Goal: Transaction & Acquisition: Purchase product/service

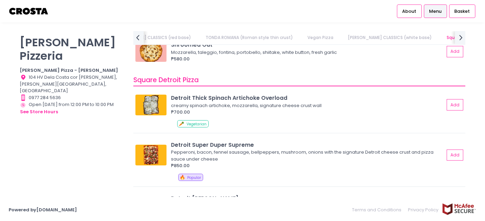
scroll to position [690, 0]
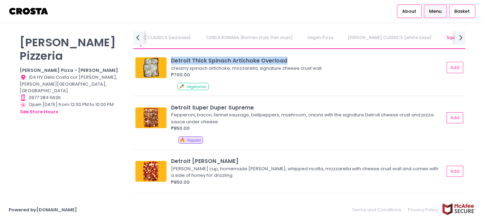
drag, startPoint x: 273, startPoint y: 59, endPoint x: 170, endPoint y: 55, distance: 102.9
click at [170, 55] on div "Detroit Thick Spinach Artichoke Overload creamy spinach artichoke, mozzarella, …" at bounding box center [299, 75] width 332 height 42
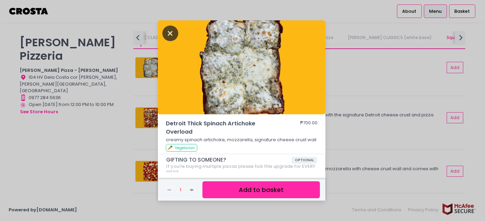
click at [170, 30] on icon "Close" at bounding box center [170, 34] width 16 height 16
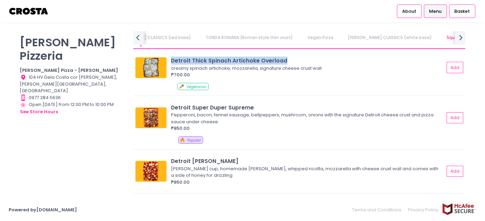
copy div "Detroit Thick Spinach Artichoke Overload"
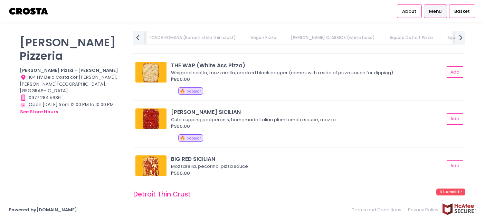
scroll to position [1001, 0]
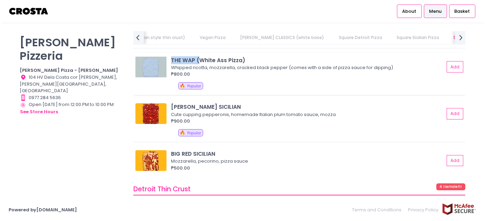
drag, startPoint x: 245, startPoint y: 57, endPoint x: 201, endPoint y: 57, distance: 43.8
click at [201, 57] on div "THE WAP (White Ass Pizza)" at bounding box center [307, 60] width 273 height 8
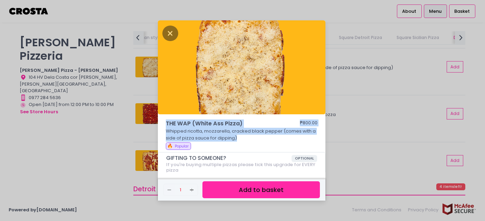
drag, startPoint x: 239, startPoint y: 139, endPoint x: 166, endPoint y: 124, distance: 74.6
click at [166, 124] on div "THE WAP (White Ass Pizza) ₱800.00 Whipped ricotta, mozzarella, cracked black pe…" at bounding box center [241, 135] width 167 height 33
copy div "THE WAP (White Ass Pizza) ₱800.00 Whipped ricotta, mozzarella, cracked black pe…"
click at [172, 36] on icon "Close" at bounding box center [170, 34] width 16 height 16
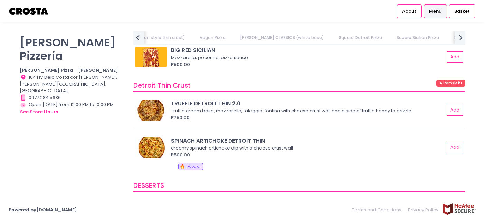
scroll to position [0, 257]
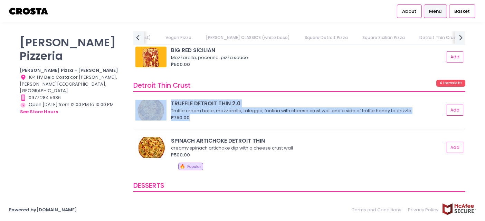
drag, startPoint x: 202, startPoint y: 116, endPoint x: 143, endPoint y: 104, distance: 60.6
click at [143, 104] on div "TRUFFLE DETROIT THIN 2.0 Truffle cream base, mozzarella, taleggio, fontina with…" at bounding box center [298, 109] width 327 height 21
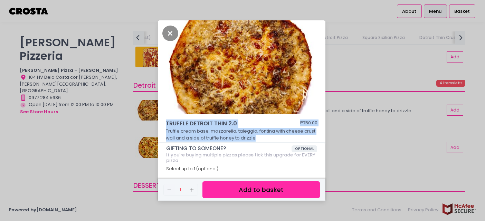
drag, startPoint x: 260, startPoint y: 138, endPoint x: 164, endPoint y: 122, distance: 96.6
click at [164, 122] on div "TRUFFLE DETROIT THIN 2.0 ₱750.00 Truffle cream base, mozzarella, taleggio, font…" at bounding box center [241, 130] width 167 height 23
copy div "TRUFFLE DETROIT THIN 2.0 ₱750.00 Truffle cream base, mozzarella, taleggio, font…"
click at [169, 33] on icon "Close" at bounding box center [170, 34] width 16 height 16
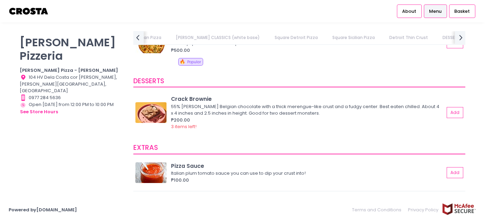
scroll to position [1312, 0]
